Goal: Task Accomplishment & Management: Manage account settings

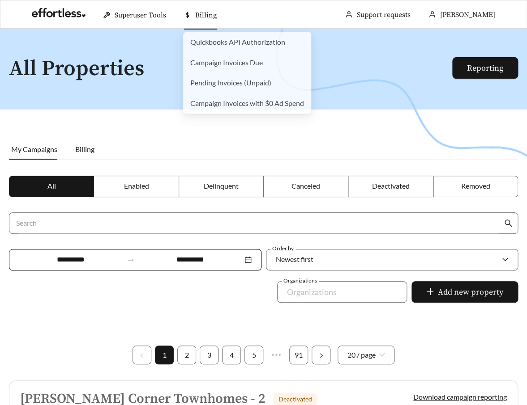
click at [203, 17] on span "Billing" at bounding box center [205, 15] width 21 height 9
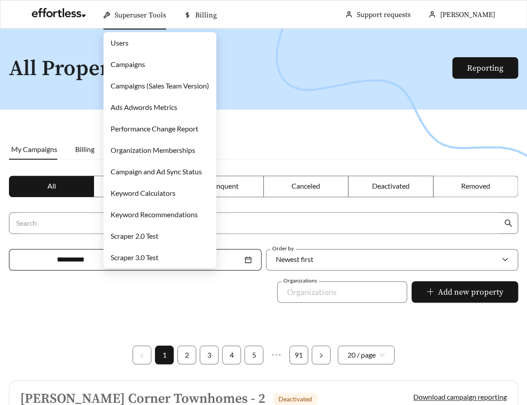
drag, startPoint x: 147, startPoint y: 62, endPoint x: 141, endPoint y: 64, distance: 6.4
click at [141, 64] on link "Campaigns" at bounding box center [128, 64] width 34 height 9
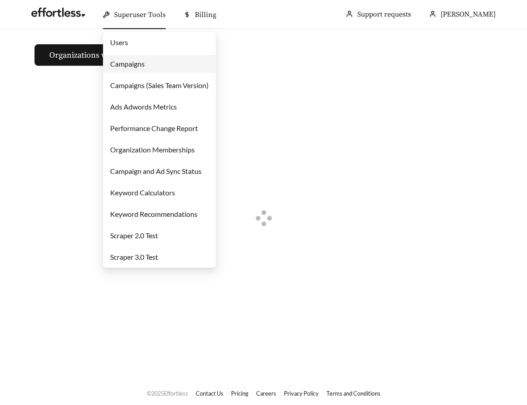
click at [128, 40] on link "Users" at bounding box center [119, 42] width 18 height 9
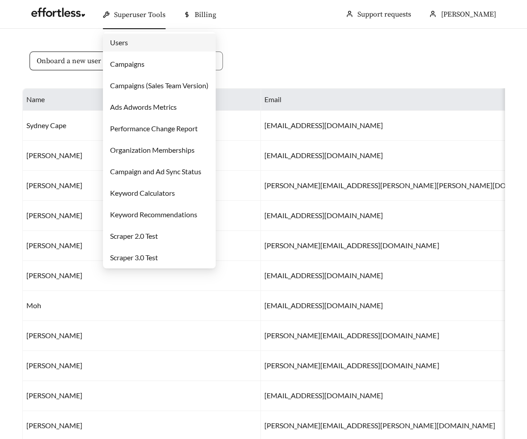
click at [141, 61] on link "Campaigns" at bounding box center [127, 64] width 34 height 9
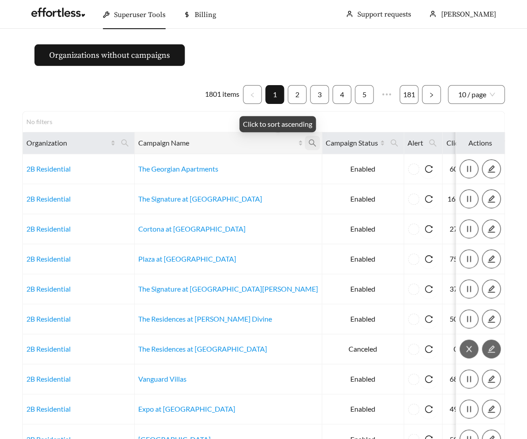
click at [309, 143] on icon "search" at bounding box center [312, 142] width 7 height 7
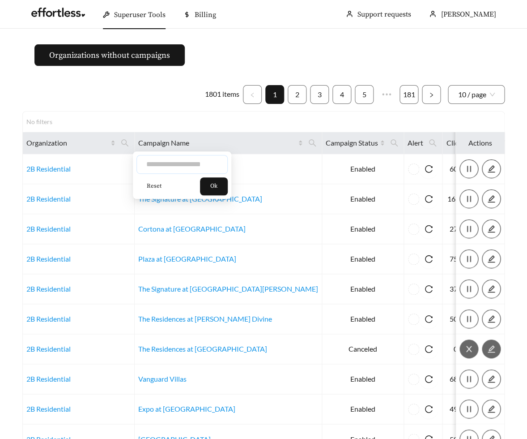
click at [217, 157] on input "text" at bounding box center [181, 164] width 91 height 19
paste input "**********"
type input "**********"
click at [217, 185] on span "Ok" at bounding box center [213, 186] width 7 height 9
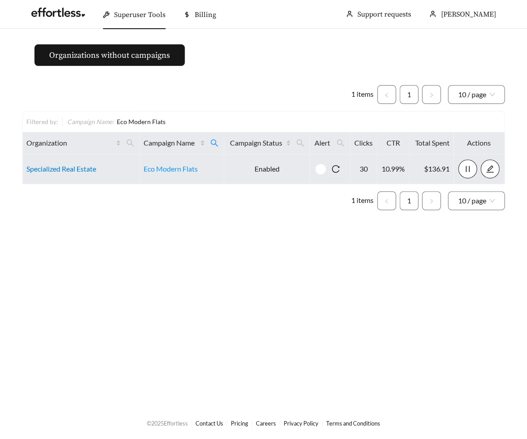
click at [47, 169] on link "Specialized Real Estate" at bounding box center [61, 168] width 70 height 9
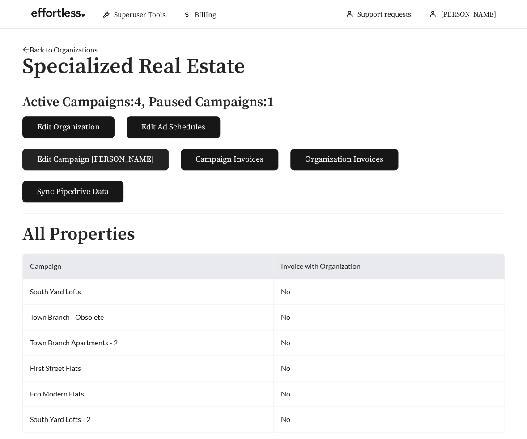
click at [91, 155] on span "Edit Campaign [PERSON_NAME]" at bounding box center [95, 159] width 117 height 12
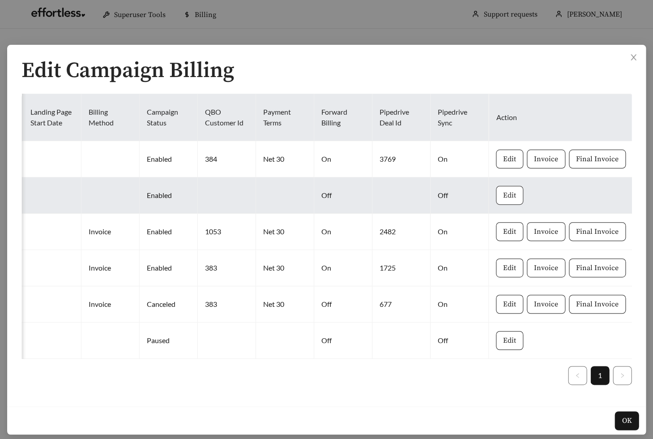
scroll to position [0, 696]
click at [506, 194] on span "Edit" at bounding box center [509, 195] width 13 height 11
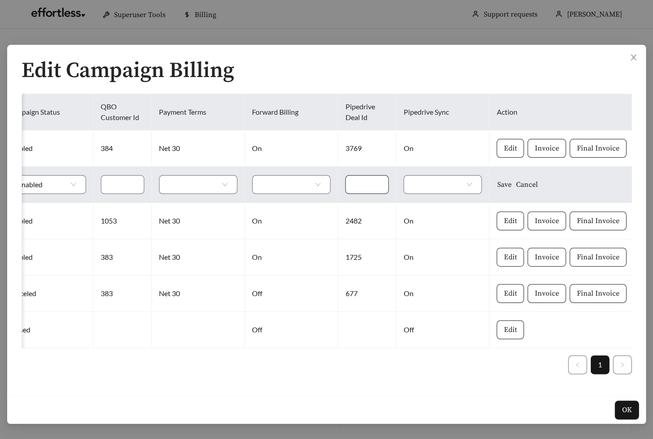
scroll to position [0, 1045]
click at [378, 185] on input "text" at bounding box center [366, 184] width 43 height 19
paste input "****"
type input "****"
click at [441, 185] on input "search" at bounding box center [438, 184] width 51 height 18
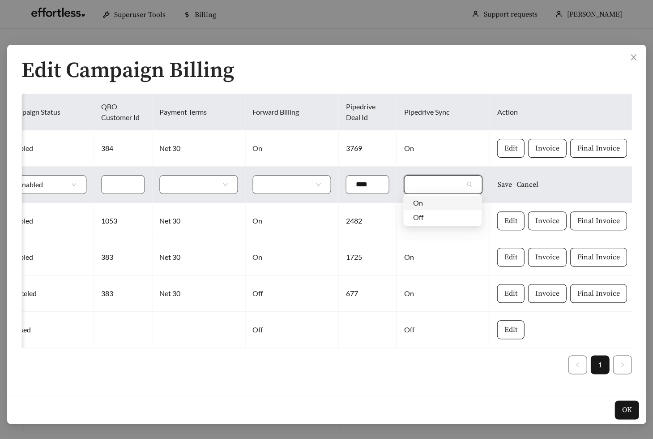
click at [441, 201] on div "On" at bounding box center [442, 203] width 59 height 10
click at [307, 184] on input "search" at bounding box center [287, 184] width 51 height 18
click at [301, 201] on div "On" at bounding box center [291, 203] width 59 height 10
click at [187, 198] on td at bounding box center [198, 184] width 93 height 36
click at [190, 192] on td at bounding box center [198, 184] width 93 height 36
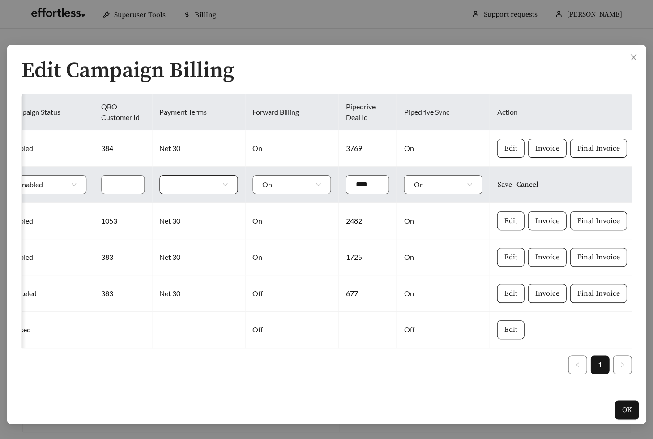
click at [196, 187] on input "search" at bounding box center [194, 184] width 51 height 18
click at [203, 232] on div "Net 30" at bounding box center [198, 231] width 59 height 10
click at [508, 182] on span "Save" at bounding box center [504, 184] width 14 height 11
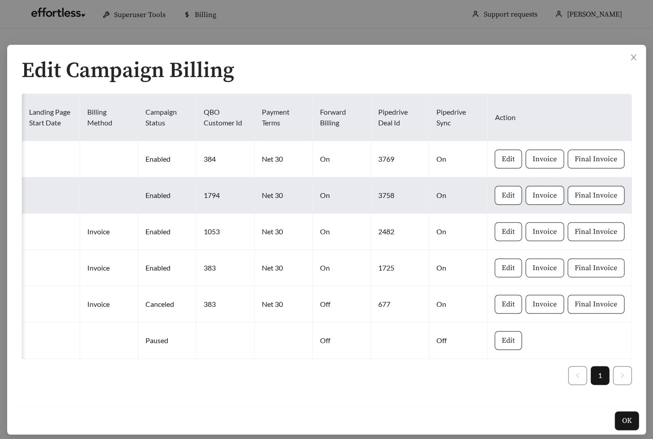
scroll to position [0, 696]
click at [505, 194] on span "Edit" at bounding box center [509, 195] width 13 height 11
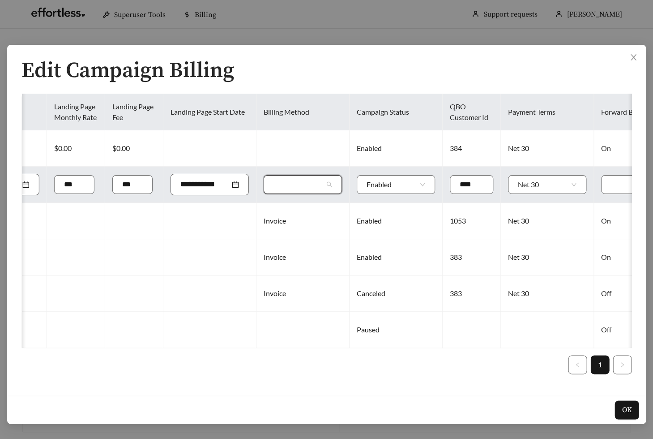
click at [303, 186] on input "search" at bounding box center [298, 184] width 51 height 18
click at [303, 199] on div "Invoice" at bounding box center [302, 203] width 59 height 10
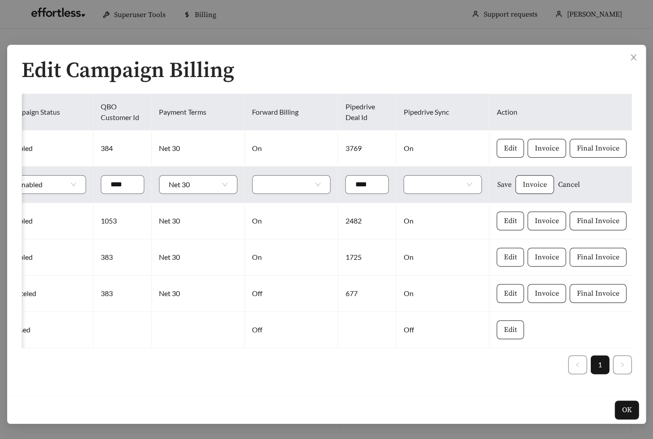
scroll to position [0, 1045]
click at [504, 183] on span "Save" at bounding box center [504, 184] width 14 height 11
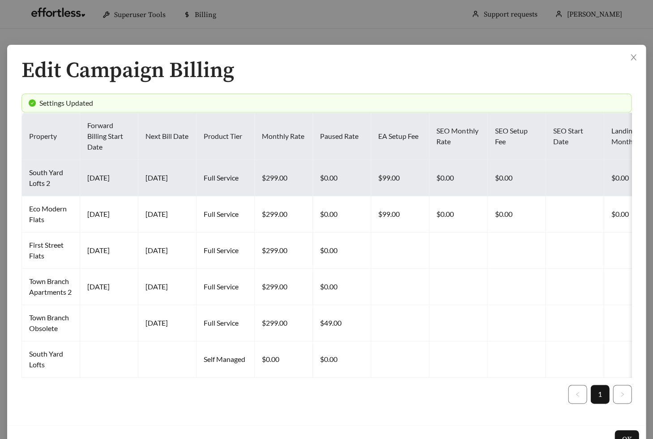
scroll to position [0, 0]
